Goal: Transaction & Acquisition: Purchase product/service

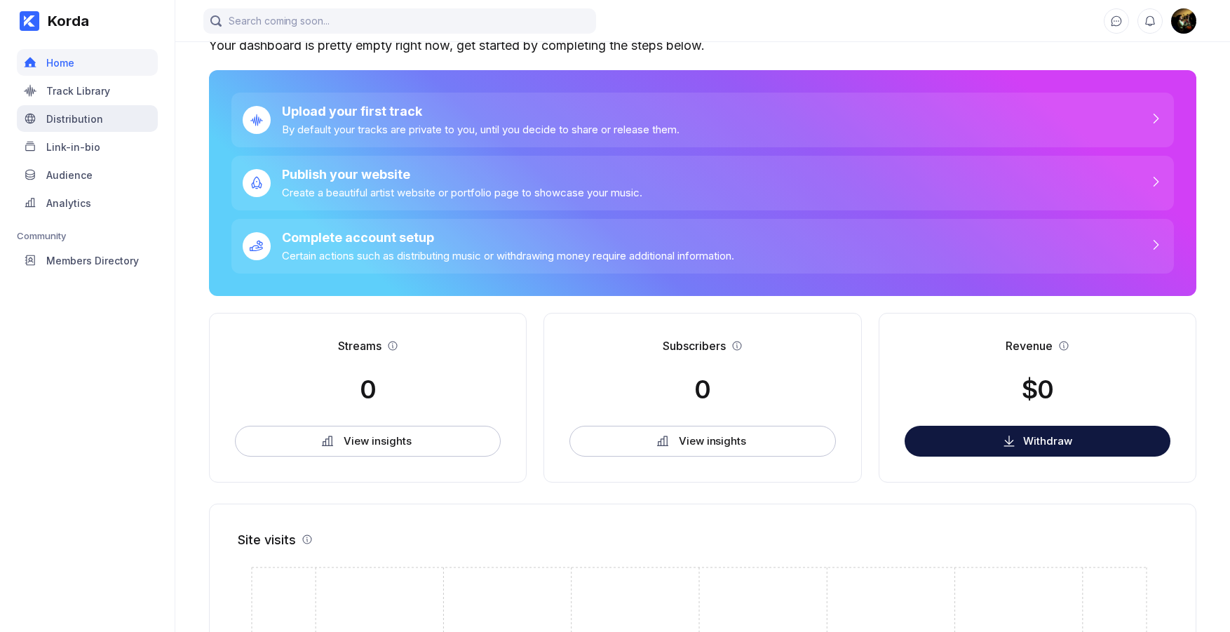
click at [60, 118] on div "Distribution" at bounding box center [74, 119] width 57 height 12
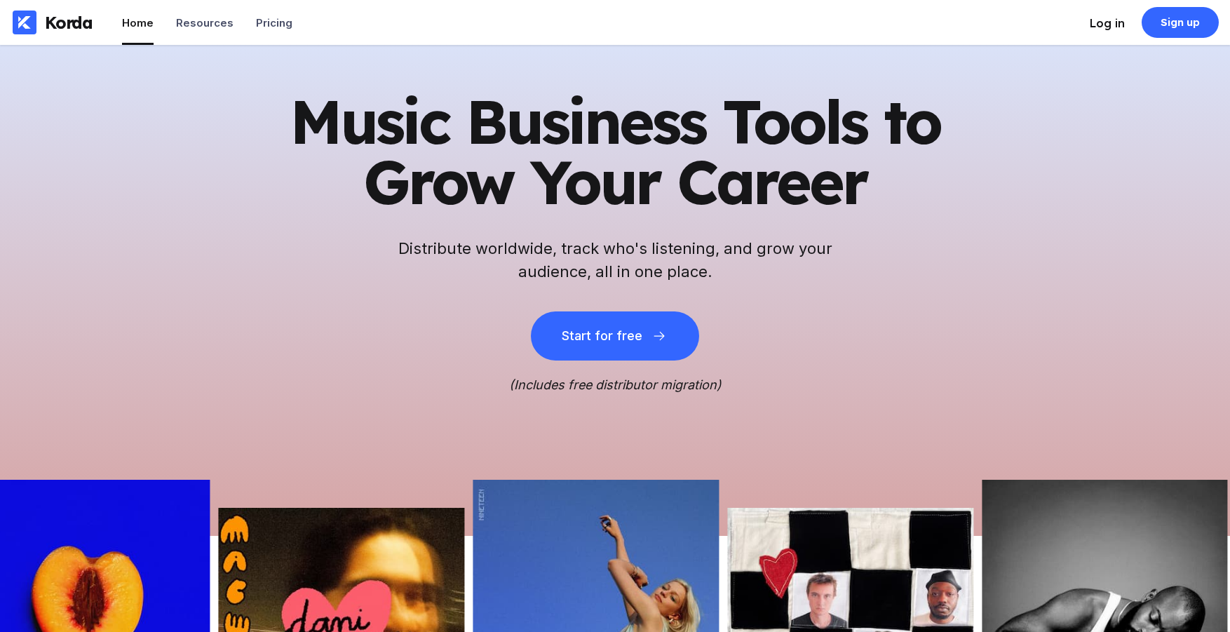
click at [1113, 25] on div "Log in" at bounding box center [1107, 23] width 35 height 14
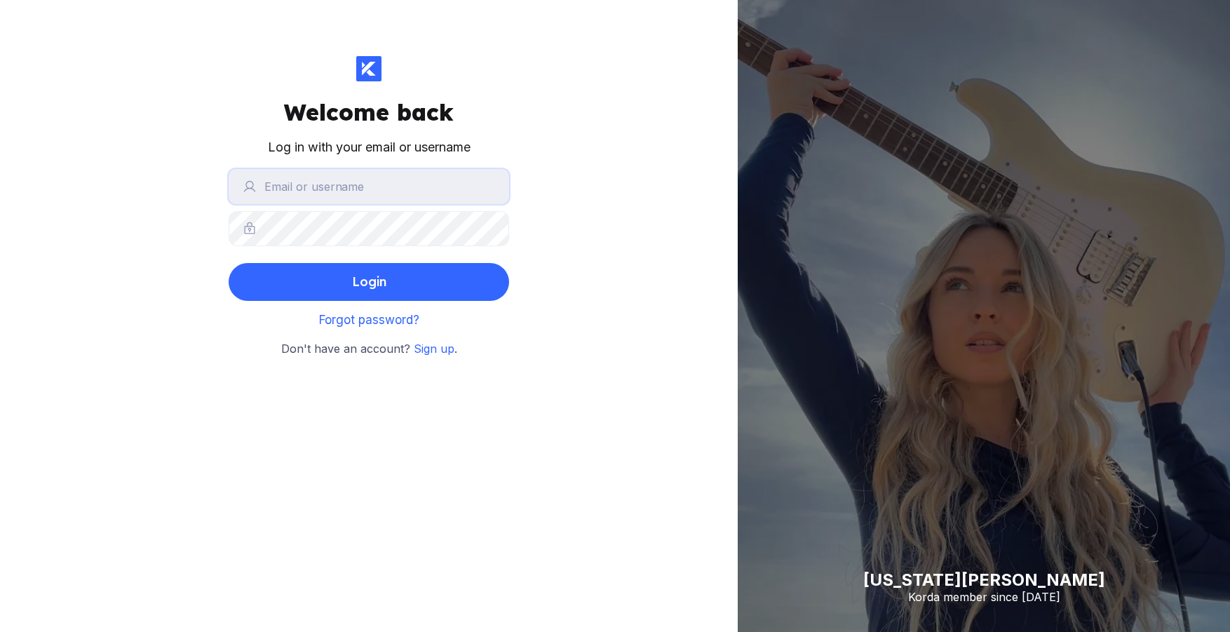
click at [393, 195] on input "text" at bounding box center [369, 186] width 280 height 35
type input "[EMAIL_ADDRESS][DOMAIN_NAME]"
click at [229, 263] on button "Login" at bounding box center [369, 282] width 280 height 38
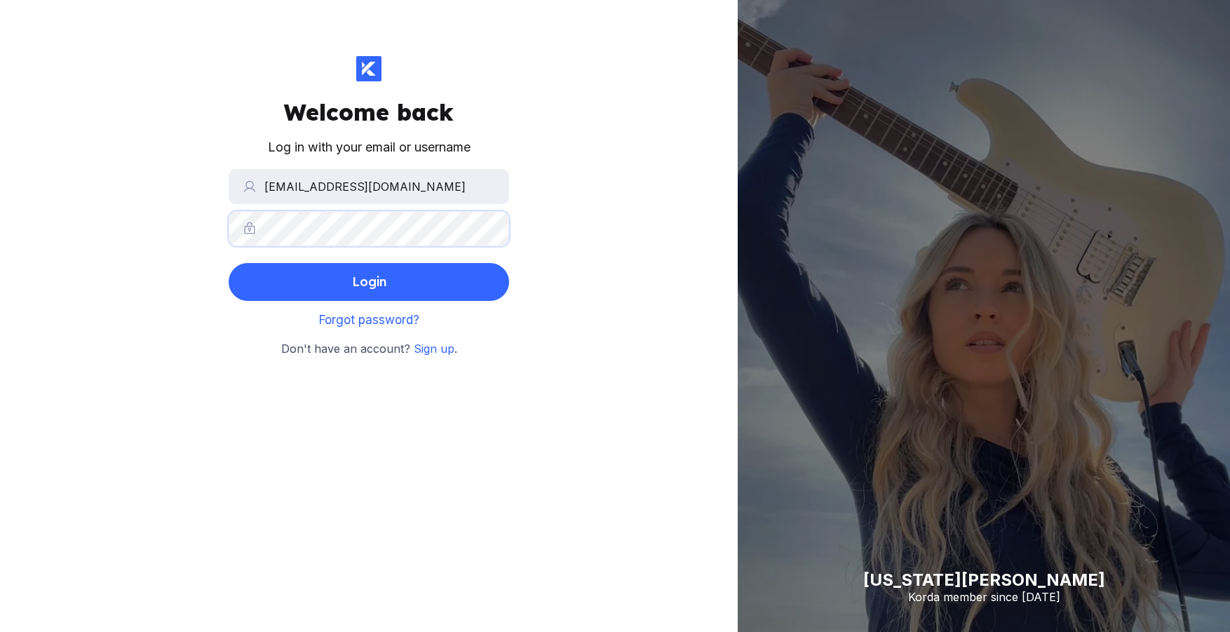
click at [229, 263] on button "Login" at bounding box center [369, 282] width 280 height 38
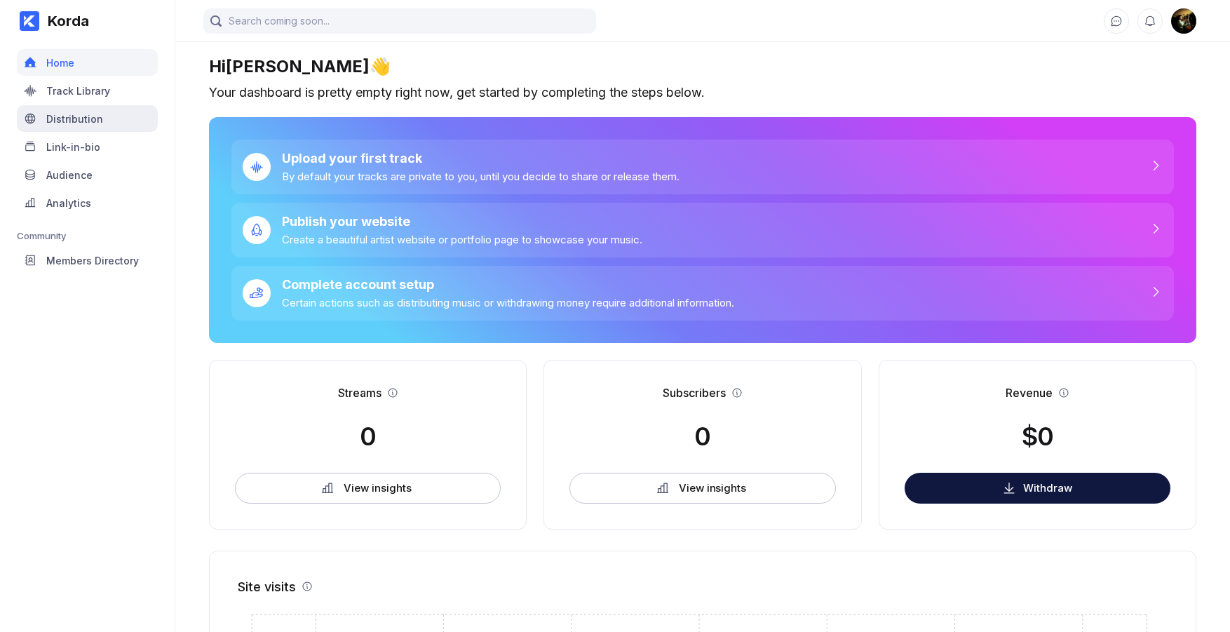
click at [104, 123] on div "Distribution" at bounding box center [87, 118] width 141 height 27
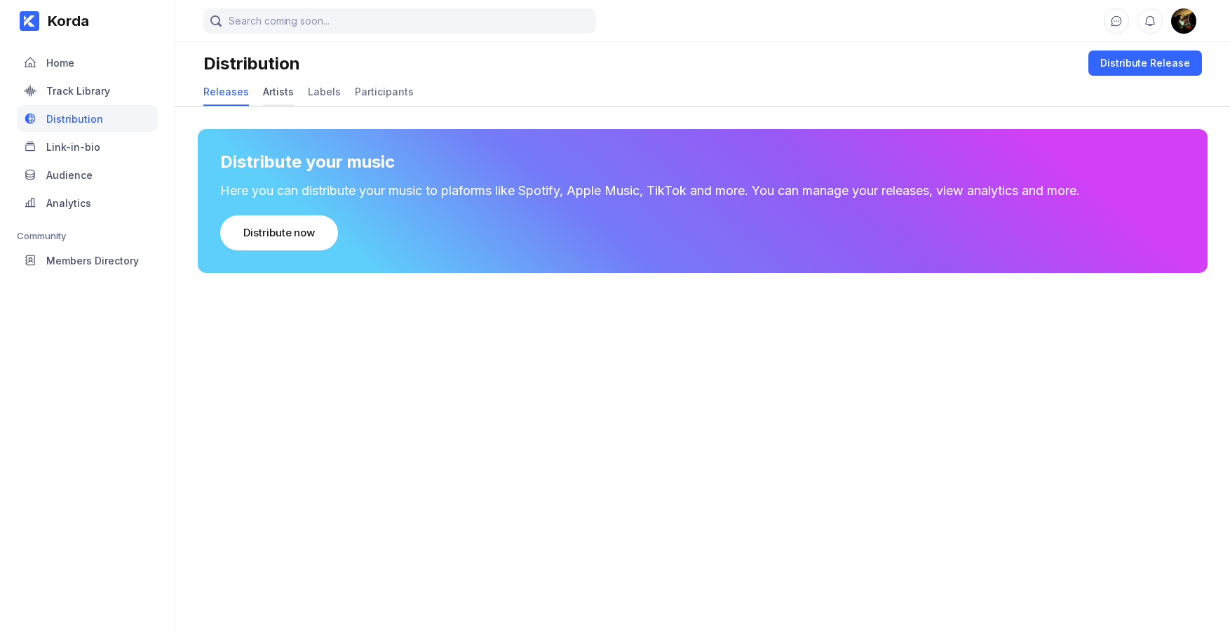
click at [279, 88] on div "Artists" at bounding box center [278, 92] width 31 height 12
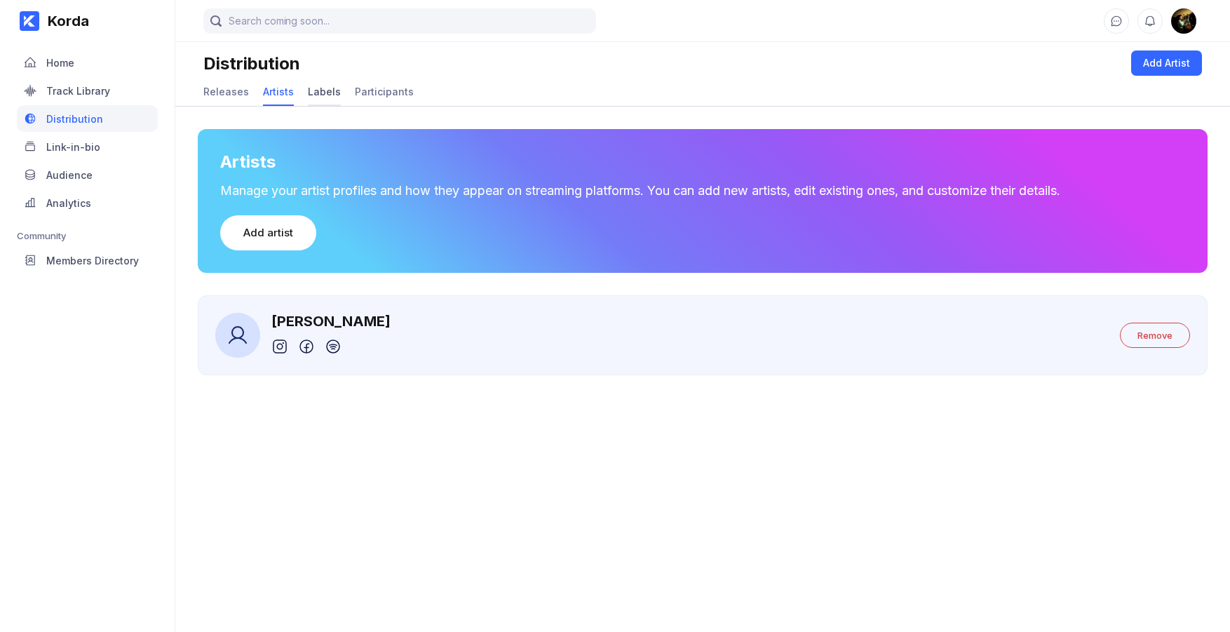
click at [317, 91] on div "Labels" at bounding box center [324, 92] width 33 height 12
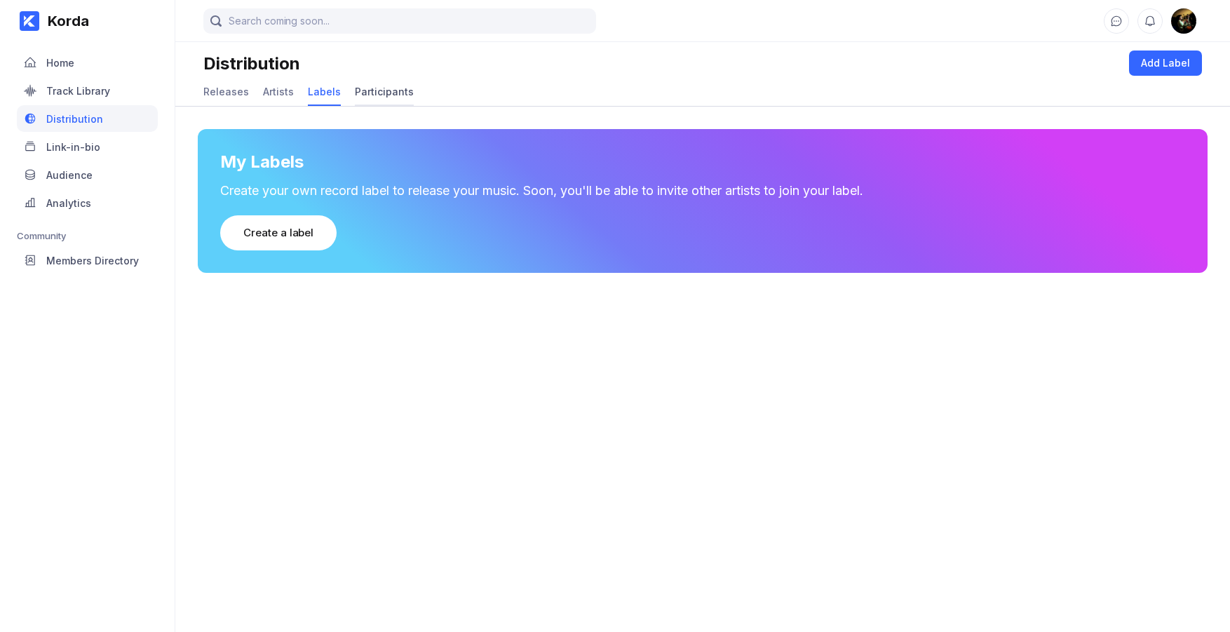
click at [357, 91] on div "Participants" at bounding box center [384, 92] width 59 height 12
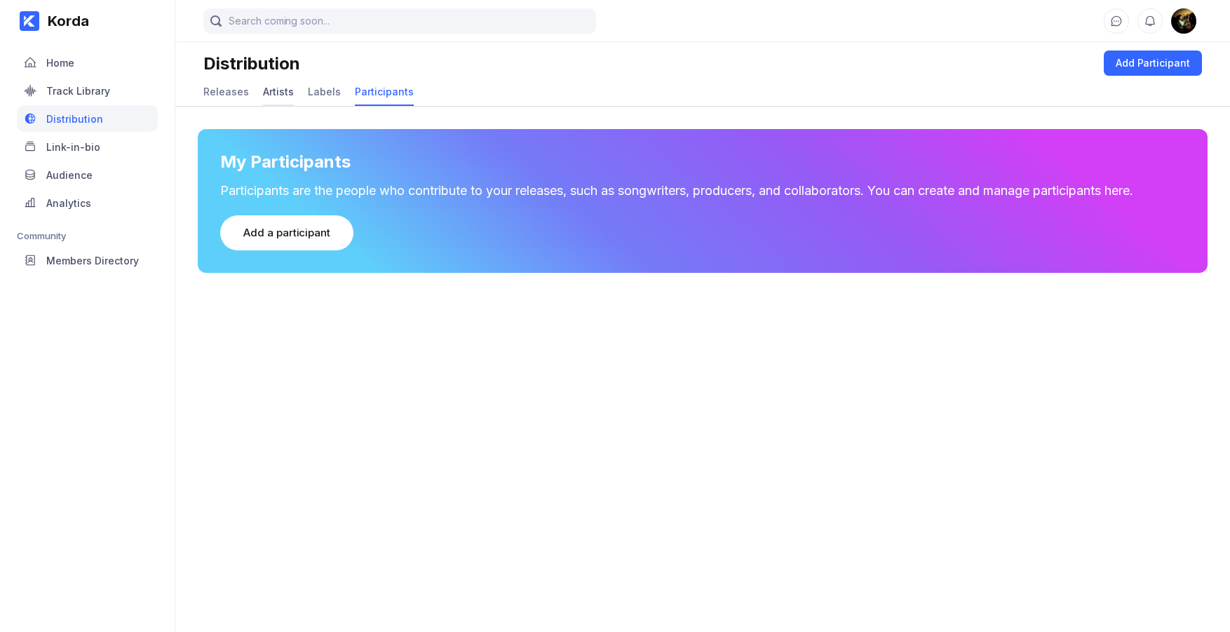
click at [283, 90] on div "Artists" at bounding box center [278, 92] width 31 height 12
click at [229, 92] on div "Releases" at bounding box center [226, 92] width 46 height 12
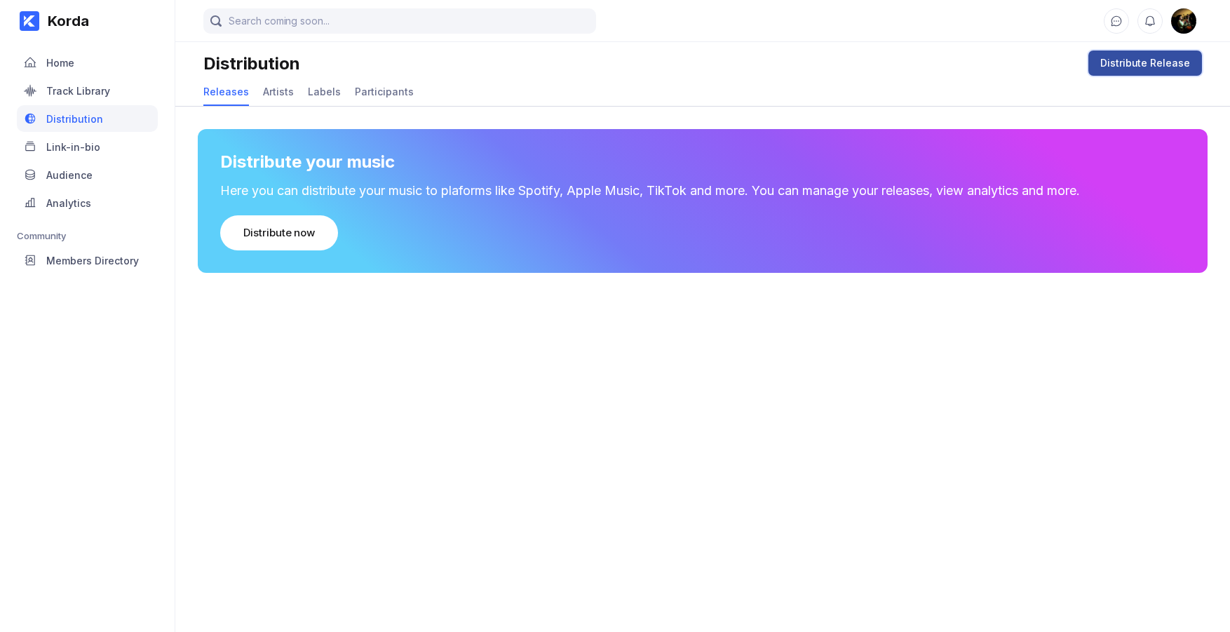
click at [1148, 60] on div "Distribute Release" at bounding box center [1145, 63] width 90 height 14
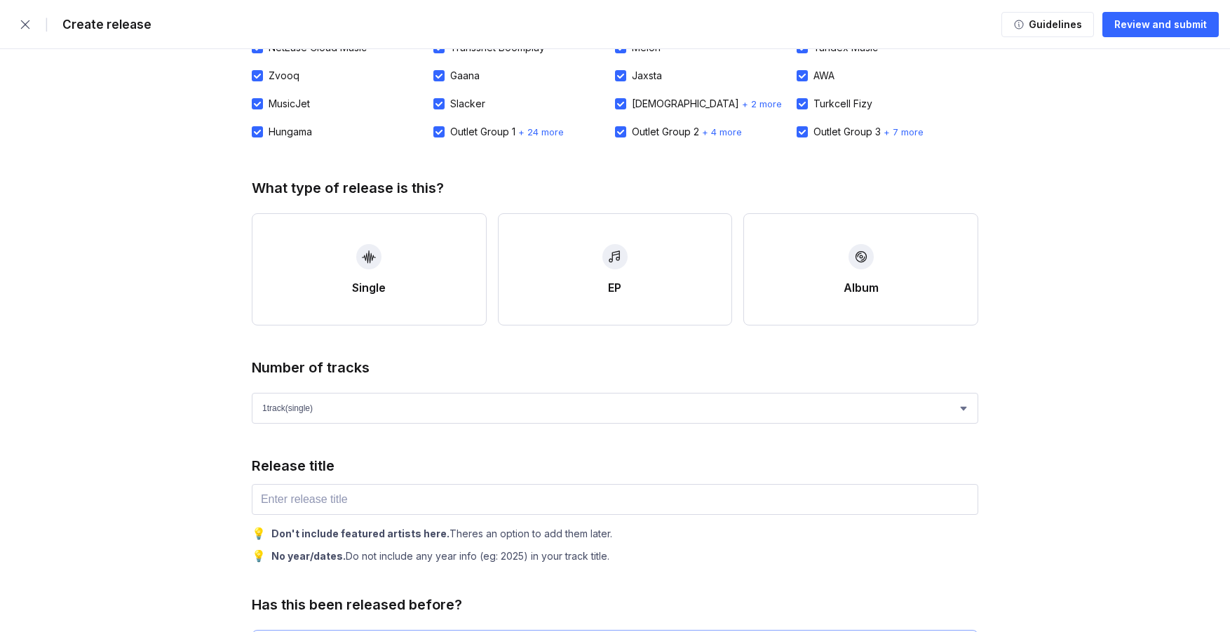
scroll to position [160, 0]
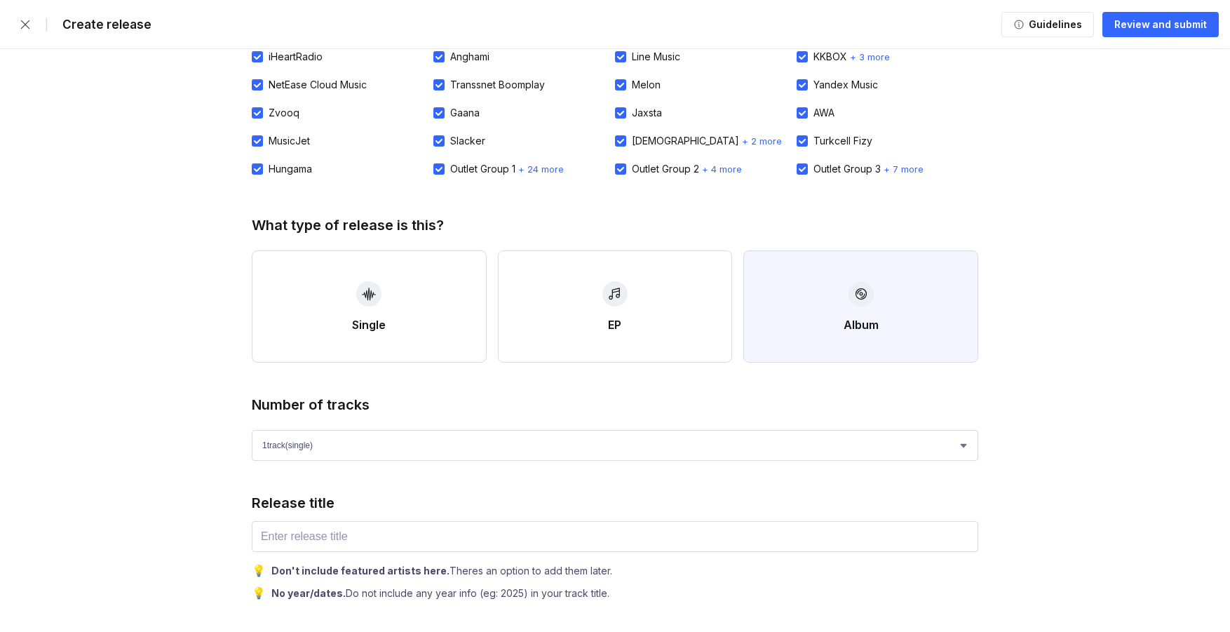
click at [893, 315] on button "Album" at bounding box center [860, 306] width 235 height 112
select select "4"
click at [965, 448] on select "1 track (single) 2 track s 3 track s 4 track s" at bounding box center [615, 445] width 726 height 31
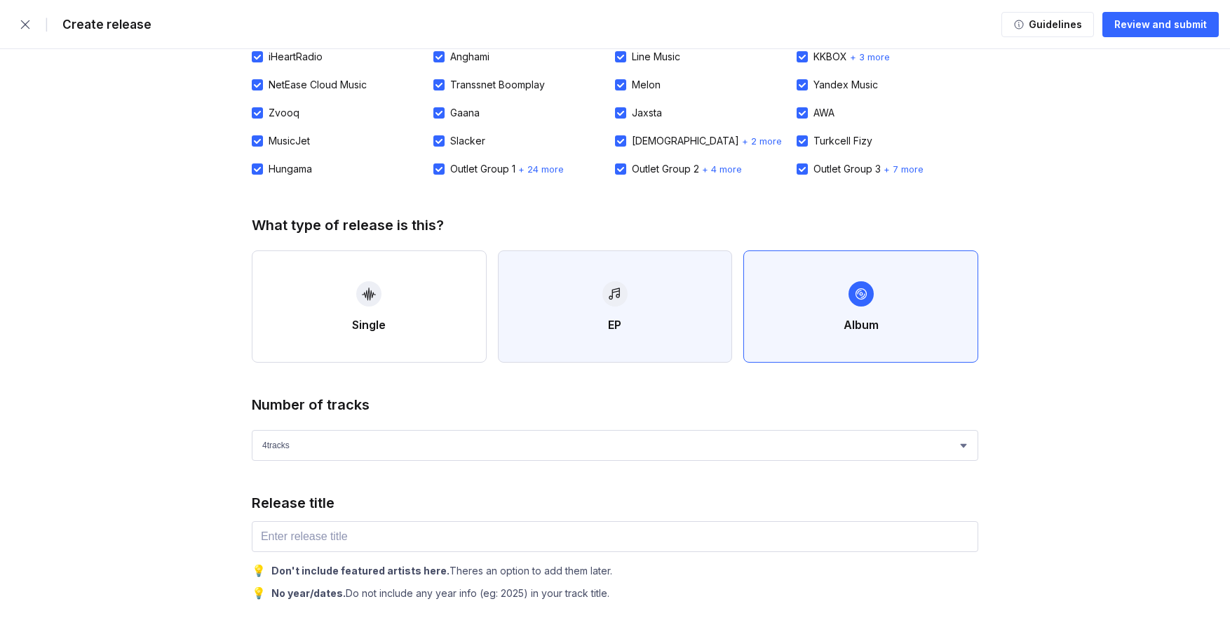
click at [613, 313] on button "EP" at bounding box center [615, 306] width 235 height 112
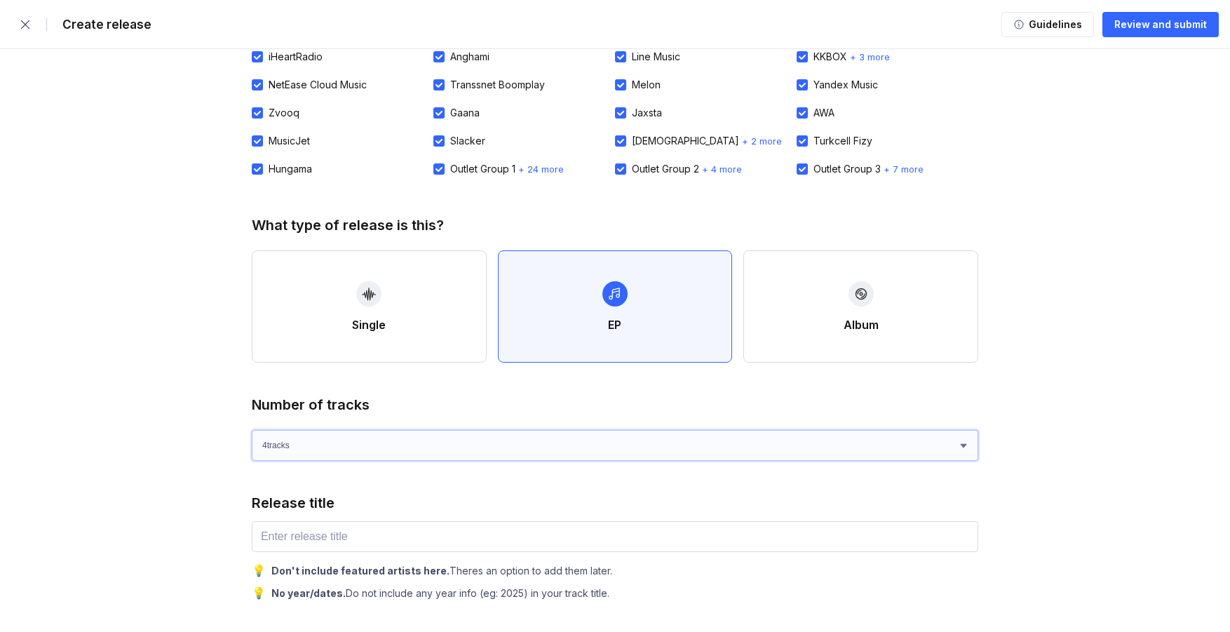
click at [941, 446] on select "1 track (single) 2 track s 3 track s 4 track s" at bounding box center [615, 445] width 726 height 31
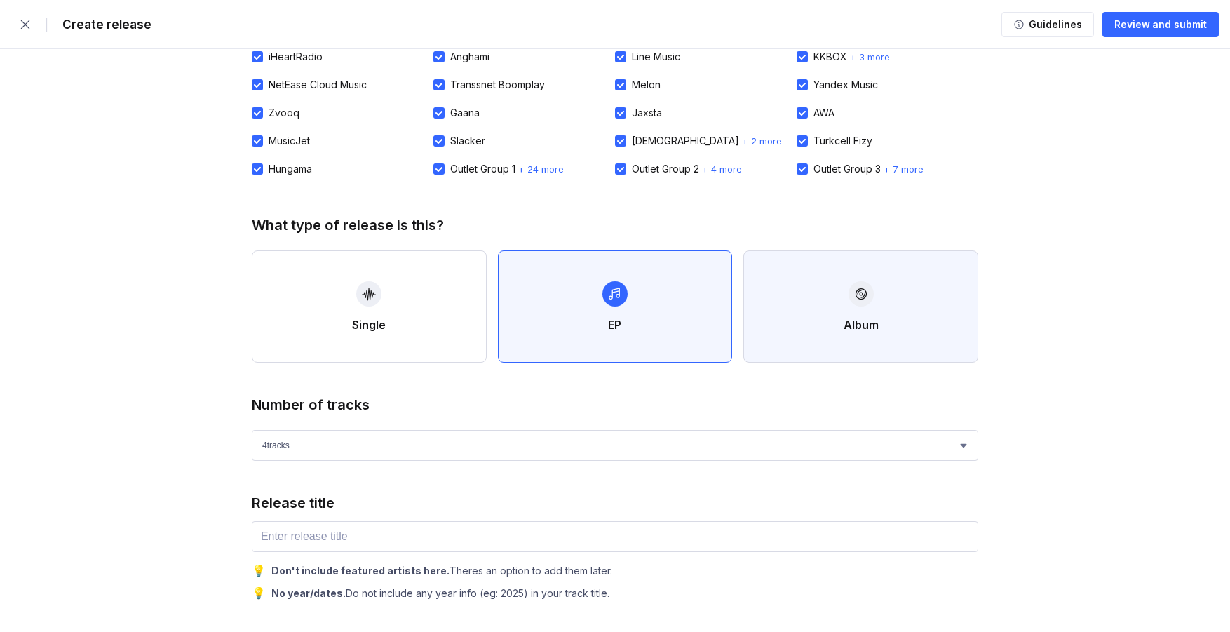
click at [859, 316] on button "Album" at bounding box center [860, 306] width 235 height 112
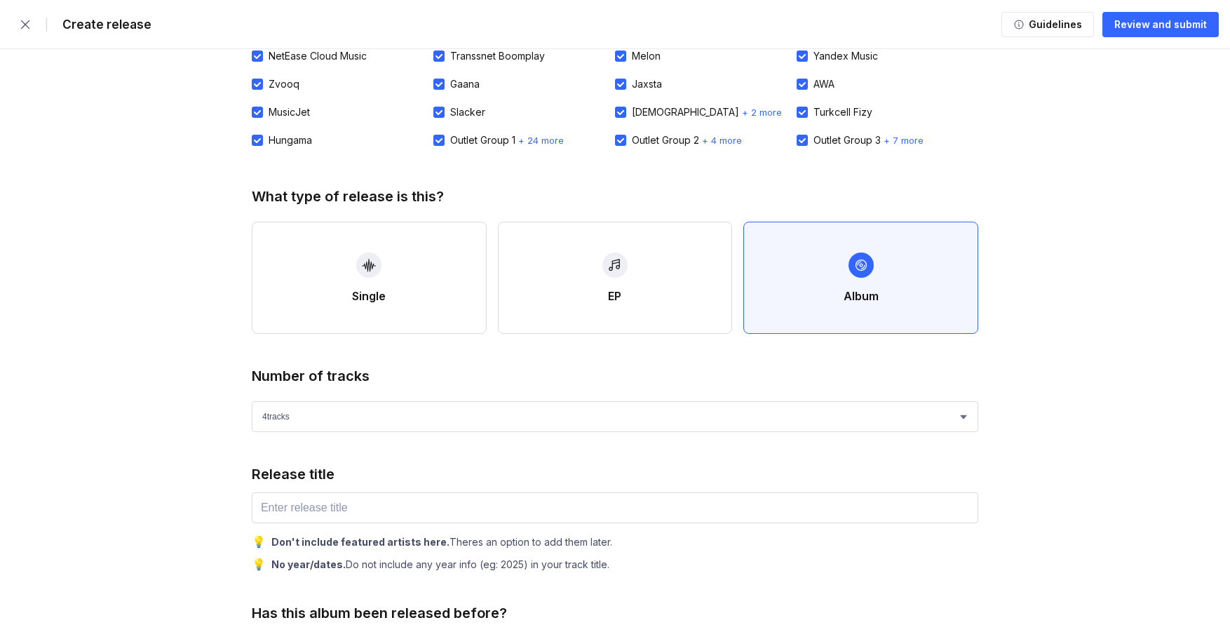
scroll to position [208, 0]
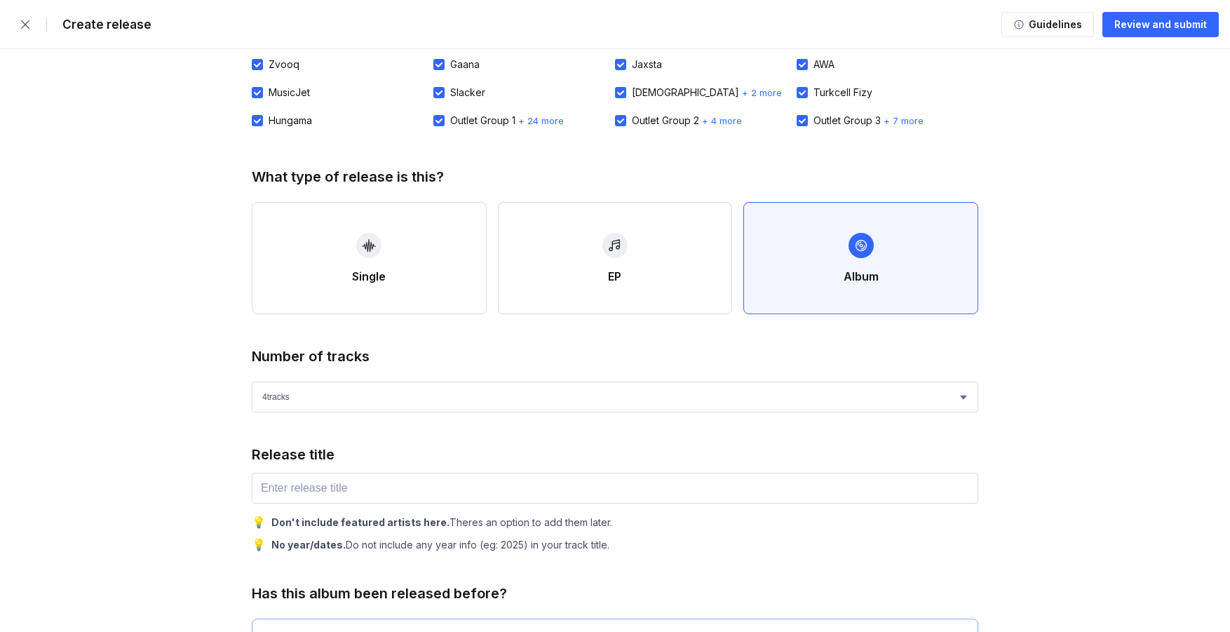
click at [585, 447] on div "Release title" at bounding box center [615, 454] width 726 height 17
click at [583, 393] on select "1 track (single) 2 track s 3 track s 4 track s" at bounding box center [615, 396] width 726 height 31
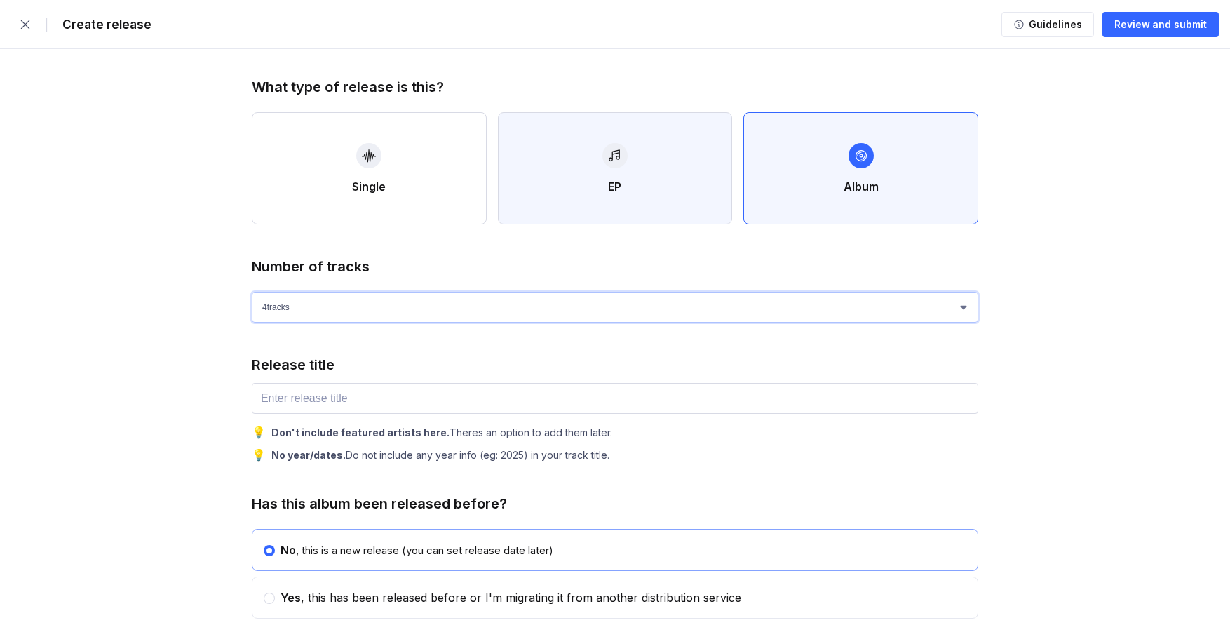
scroll to position [145, 0]
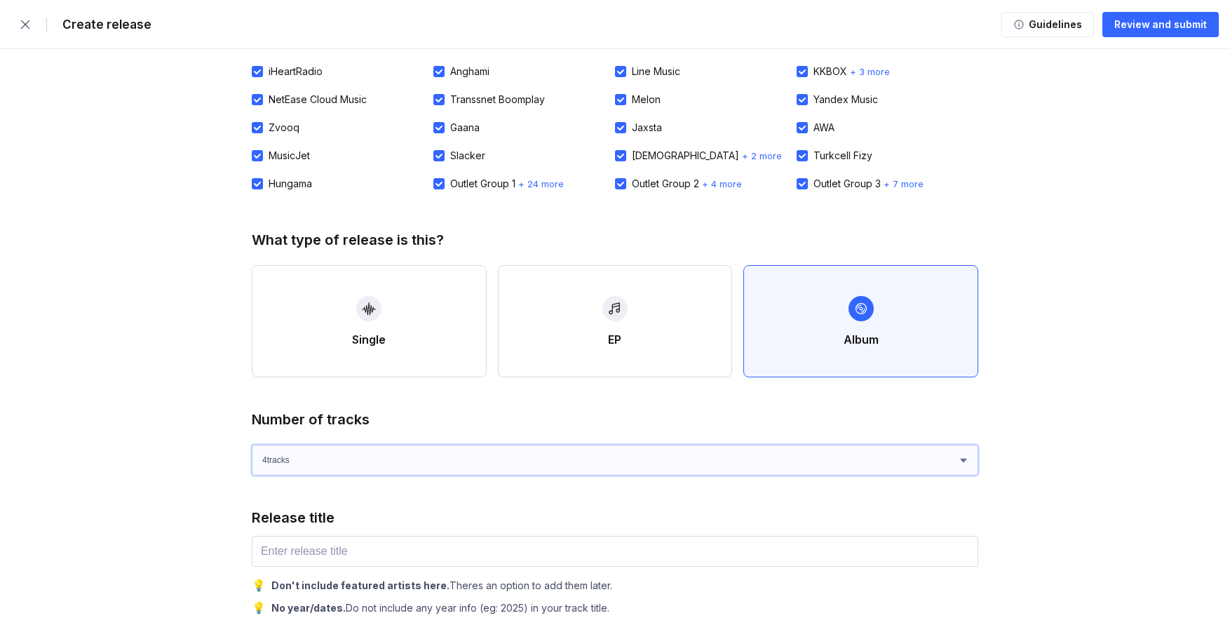
click at [934, 461] on select "1 track (single) 2 track s 3 track s 4 track s" at bounding box center [615, 460] width 726 height 31
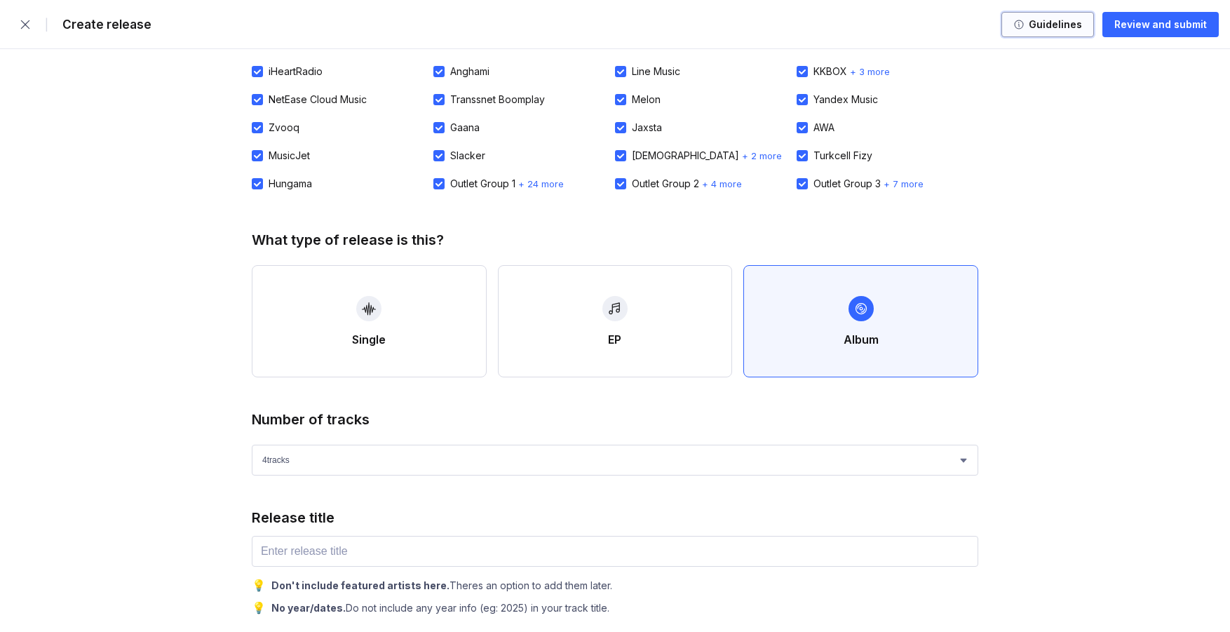
click at [1051, 29] on div "Guidelines" at bounding box center [1052, 25] width 57 height 14
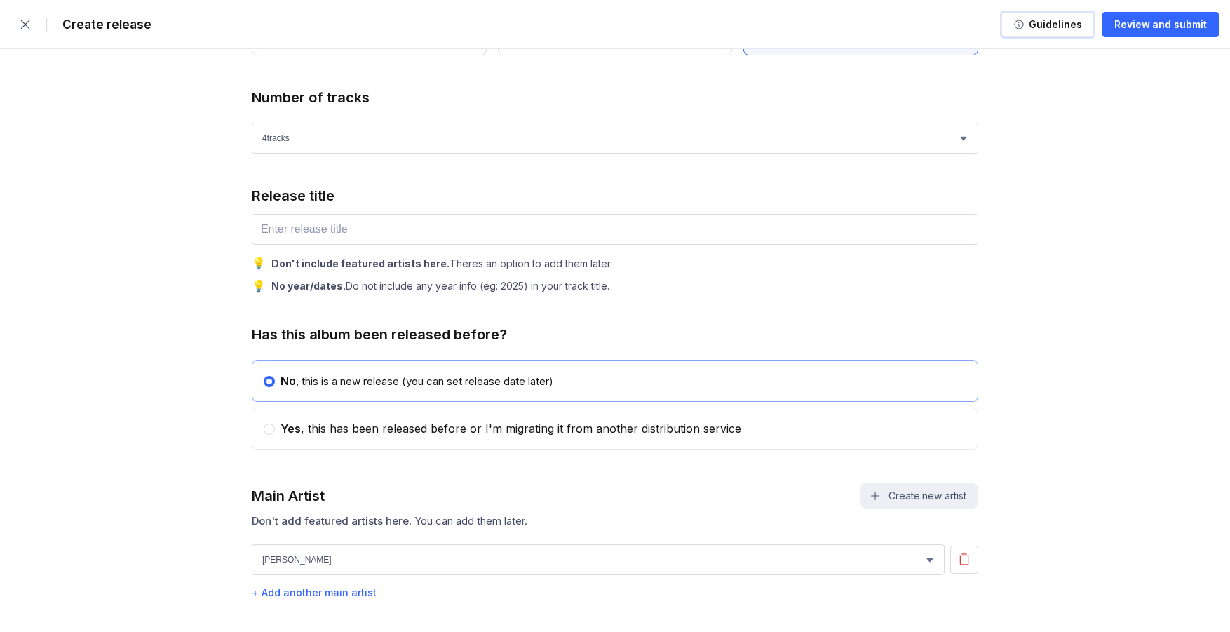
scroll to position [464, 0]
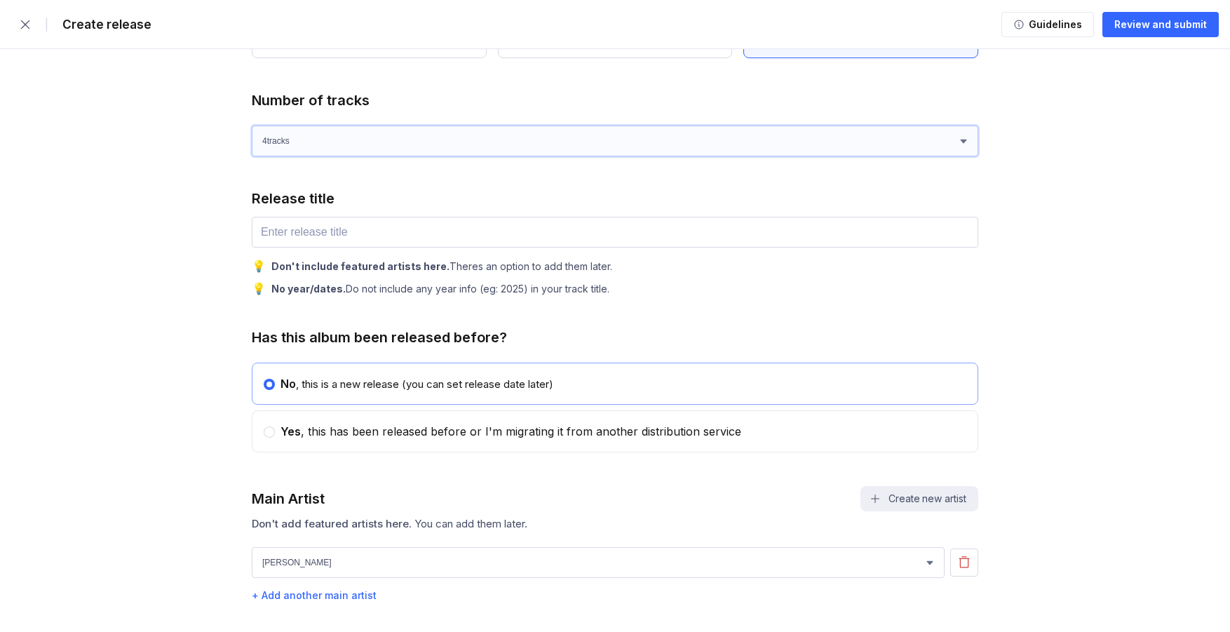
click at [778, 149] on select "1 track (single) 2 track s 3 track s 4 track s" at bounding box center [615, 140] width 726 height 31
